Goal: Task Accomplishment & Management: Manage account settings

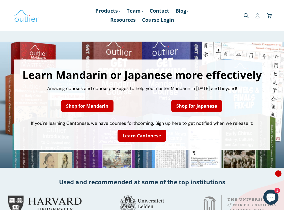
click at [257, 17] on icon at bounding box center [257, 15] width 5 height 5
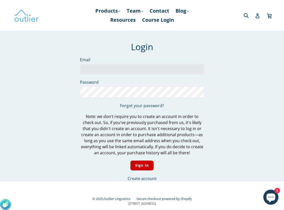
click at [137, 69] on input "Email" at bounding box center [142, 69] width 124 height 10
type input "brunomotta44@gmail.com"
click at [142, 166] on input "Sign In" at bounding box center [141, 166] width 23 height 10
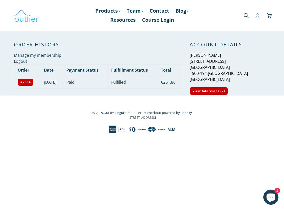
click at [259, 16] on icon at bounding box center [257, 15] width 5 height 5
click at [109, 10] on link "Products .cls-1{fill:#231f20} expand" at bounding box center [108, 10] width 30 height 9
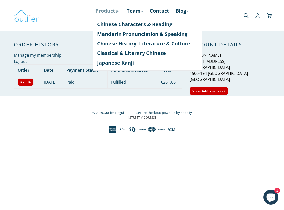
click at [107, 10] on link "Products .cls-1{fill:#231f20} expand" at bounding box center [108, 10] width 30 height 9
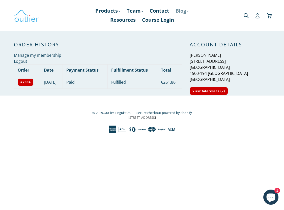
click at [189, 12] on icon ".cls-1{fill:#231f20}" at bounding box center [188, 11] width 2 height 2
